Goal: Information Seeking & Learning: Find specific fact

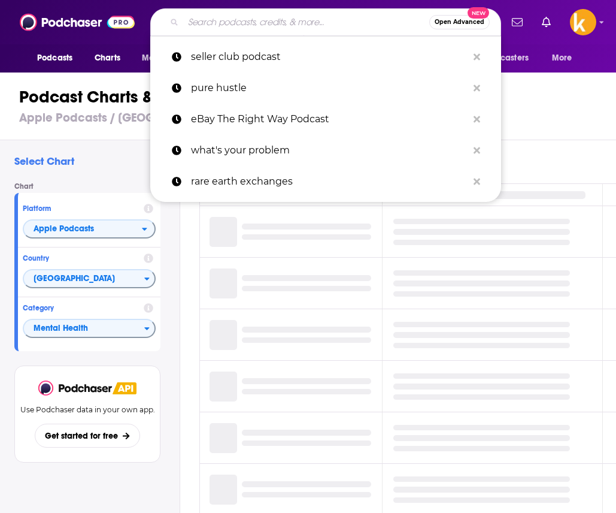
click at [283, 23] on input "Search podcasts, credits, & more..." at bounding box center [306, 22] width 246 height 19
paste input "Royals Rundown: A [US_STATE] City Royals Podcast"
type input "Royals Rundown: A [US_STATE] City Royals Podcast"
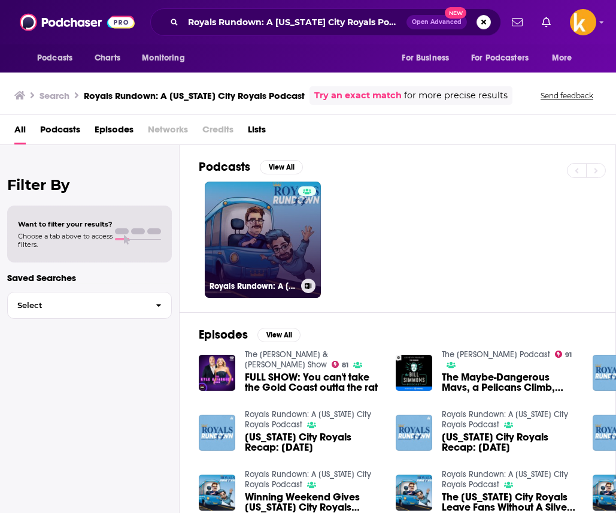
click at [256, 227] on link "Royals Rundown: A [US_STATE] City Royals Podcast" at bounding box center [263, 239] width 116 height 116
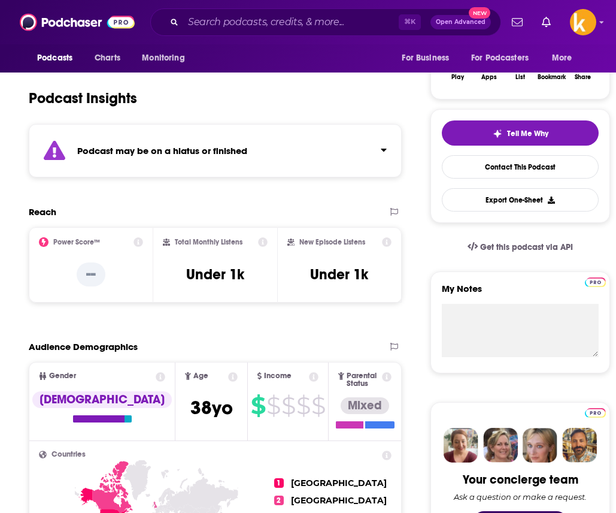
scroll to position [217, 0]
